Goal: Check status: Check status

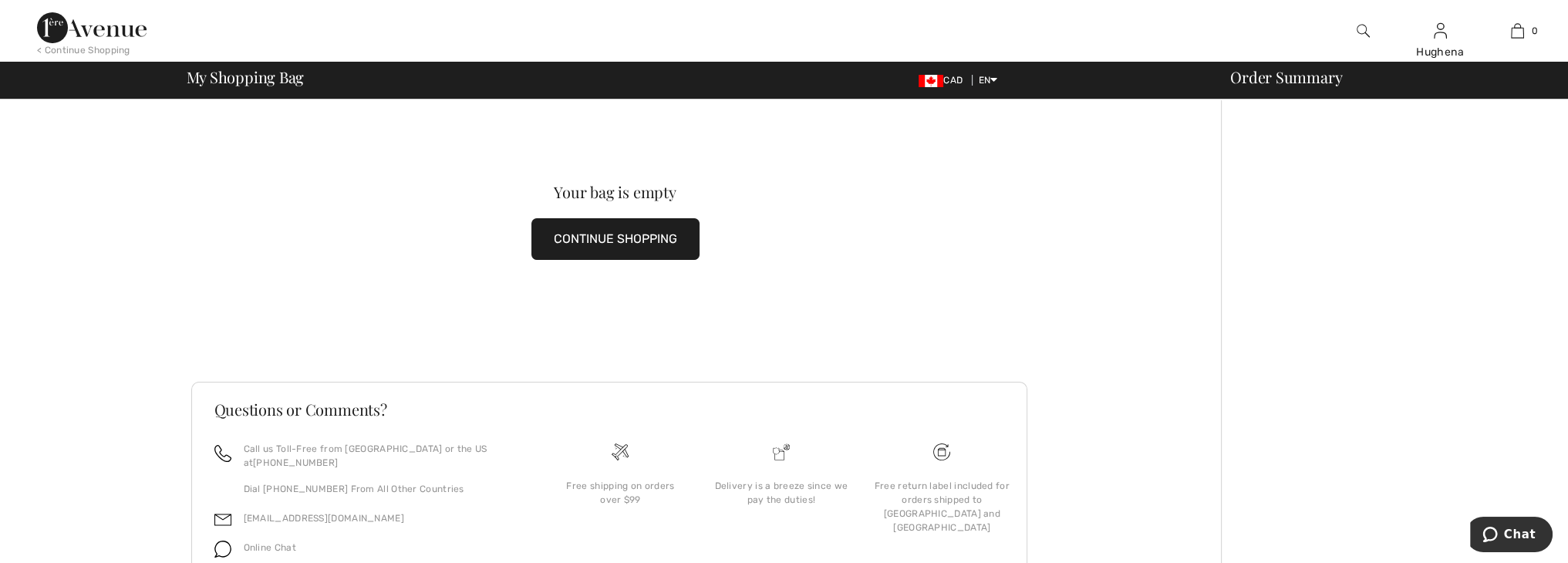
click at [600, 239] on button "CONTINUE SHOPPING" at bounding box center [615, 238] width 168 height 41
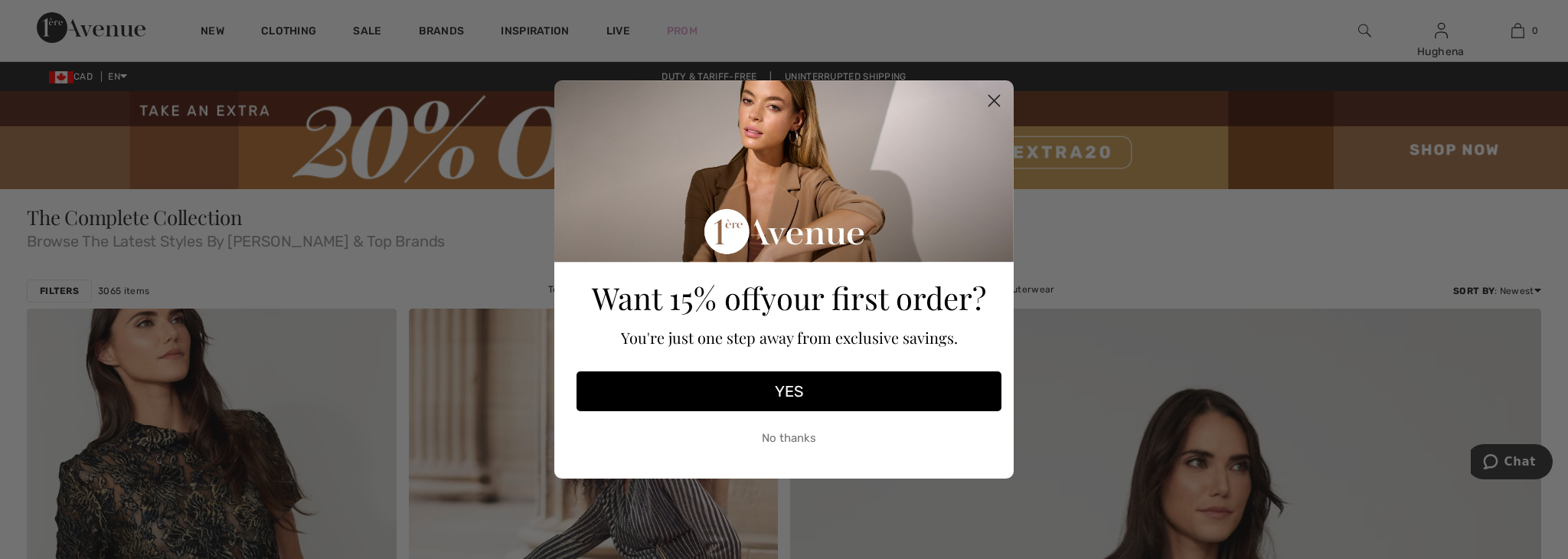
click at [986, 103] on circle "Close dialog" at bounding box center [994, 101] width 25 height 25
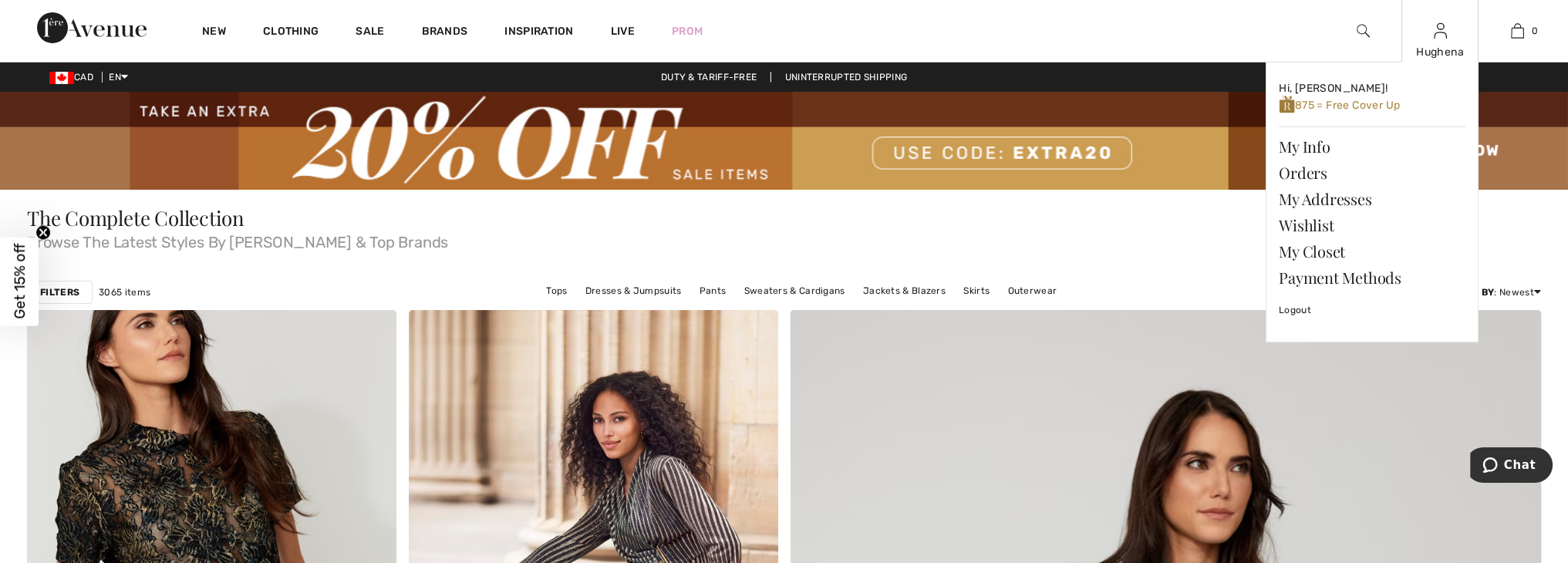
click at [1452, 49] on div "Hughena" at bounding box center [1440, 52] width 75 height 17
click at [1305, 170] on link "Orders" at bounding box center [1372, 172] width 186 height 27
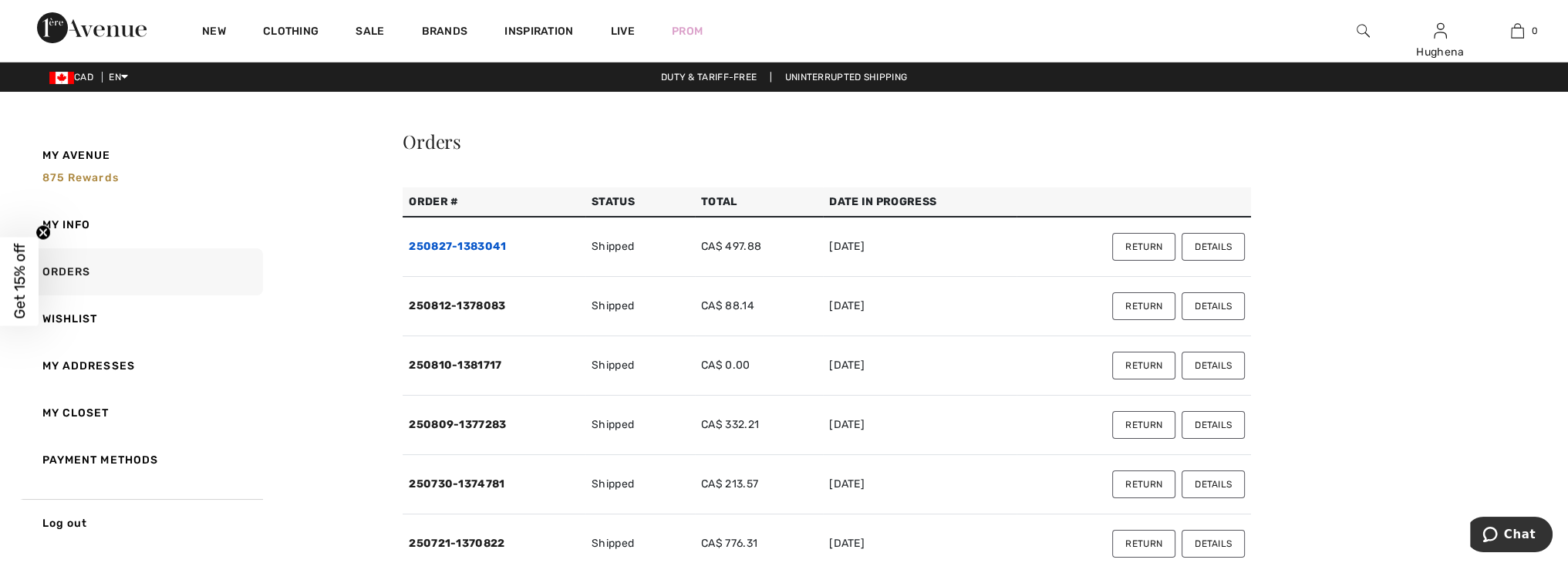
click at [470, 244] on link "250827-1383041" at bounding box center [458, 246] width 97 height 13
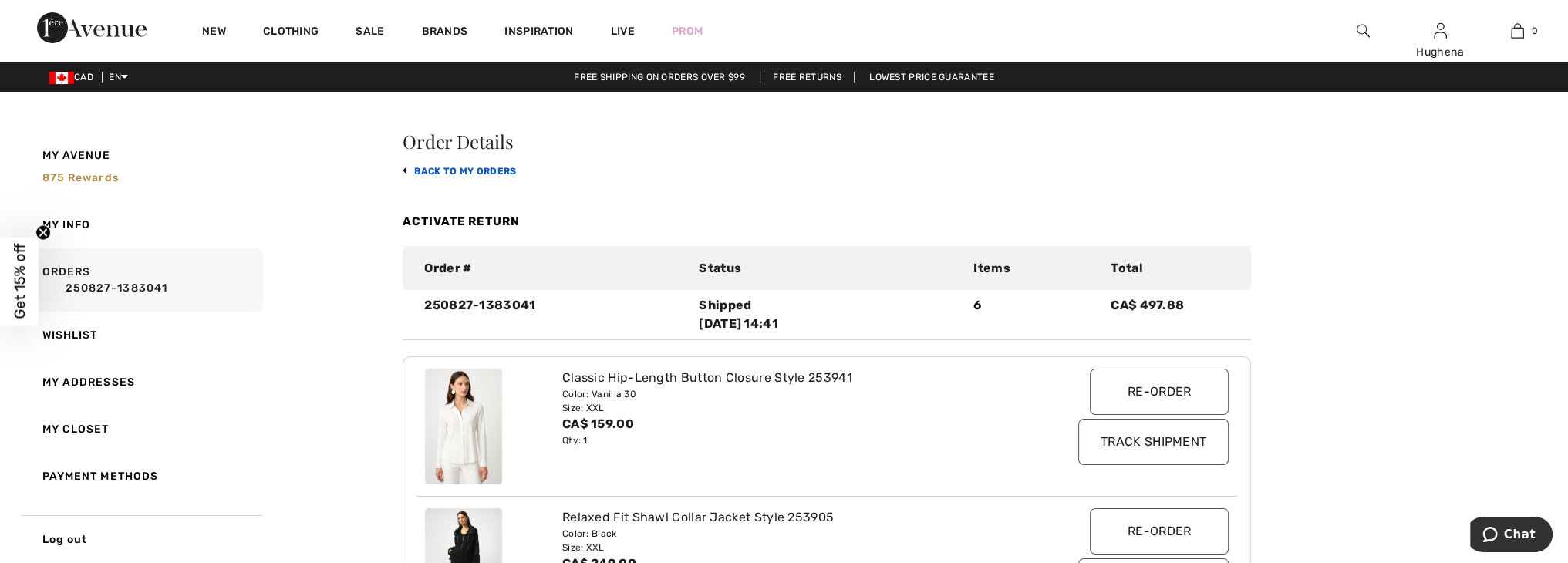
click at [484, 171] on link "back to My Orders" at bounding box center [460, 171] width 114 height 11
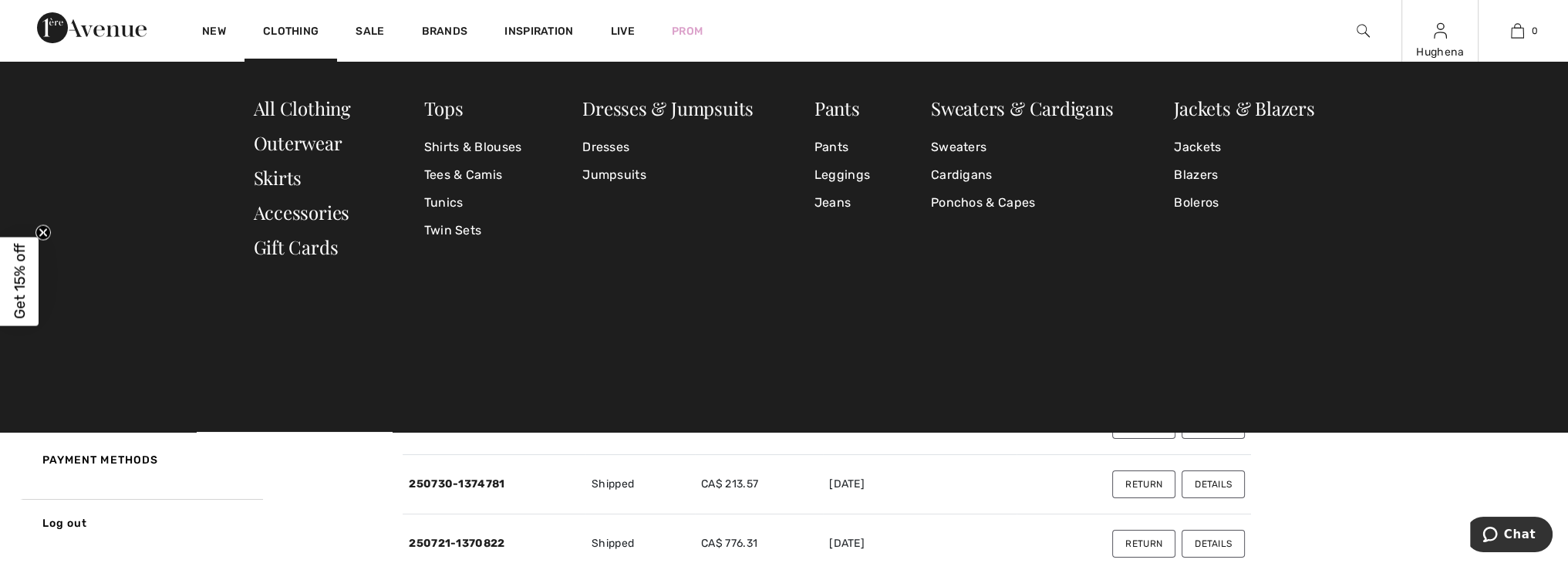
click at [1446, 46] on div "Hughena" at bounding box center [1440, 52] width 75 height 17
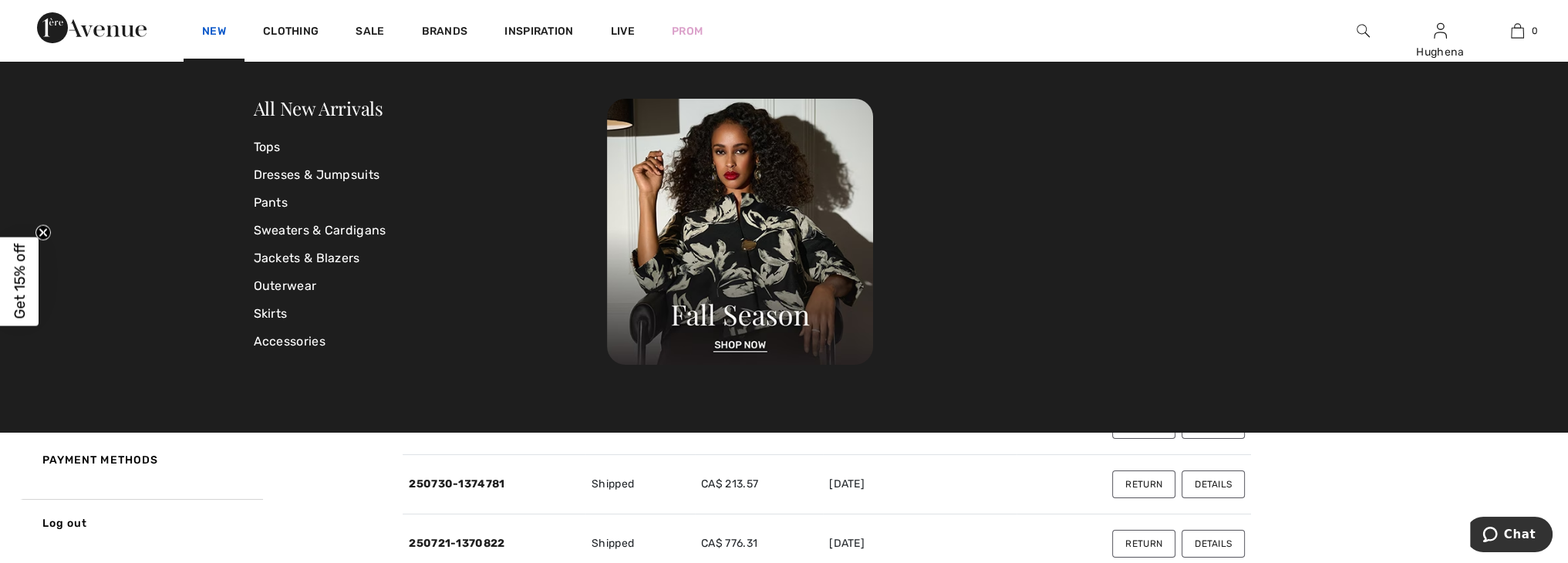
click at [208, 35] on link "New" at bounding box center [214, 33] width 24 height 17
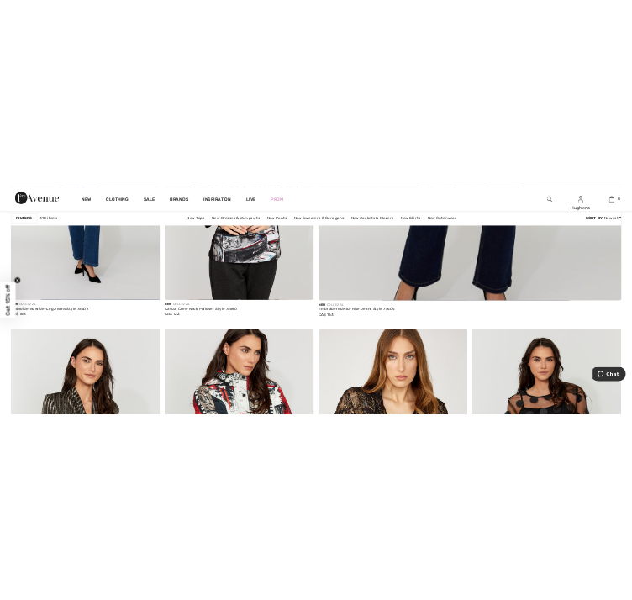
scroll to position [1334, 0]
